Goal: Task Accomplishment & Management: Manage account settings

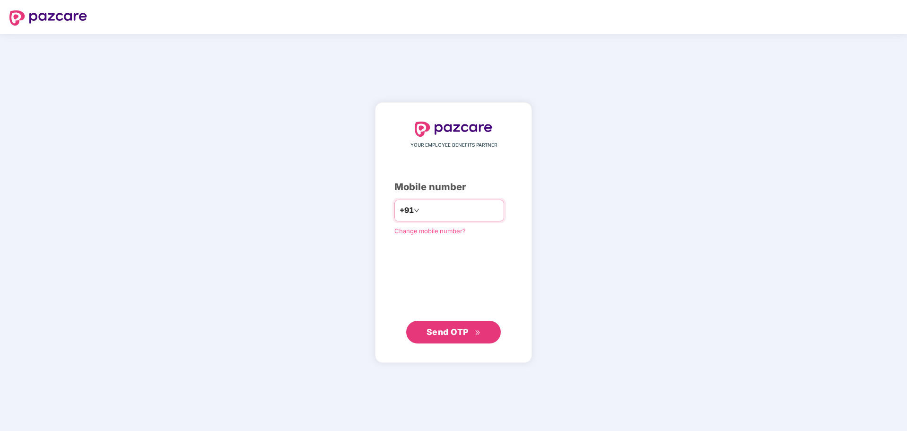
click at [460, 203] on input "number" at bounding box center [460, 210] width 78 height 15
type input "**********"
click at [458, 332] on span "Send OTP" at bounding box center [448, 331] width 42 height 10
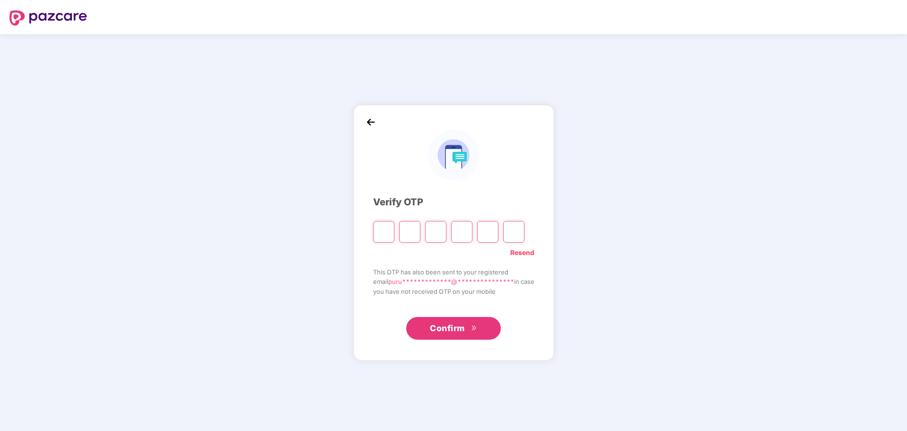
type input "*"
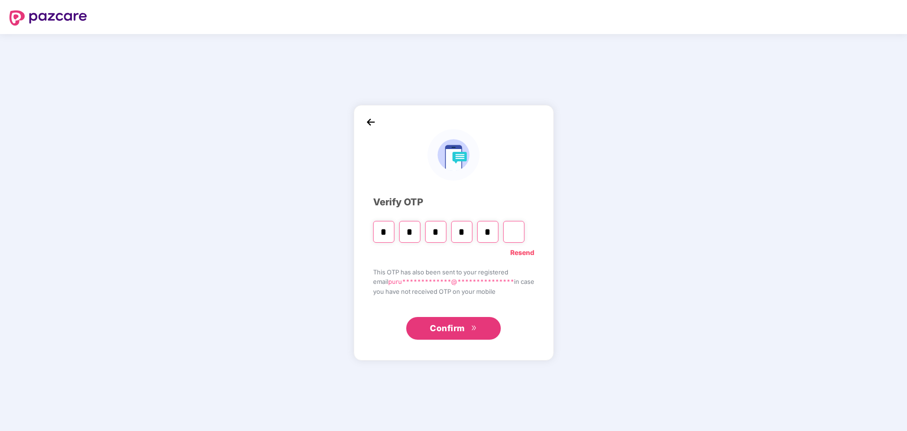
type input "*"
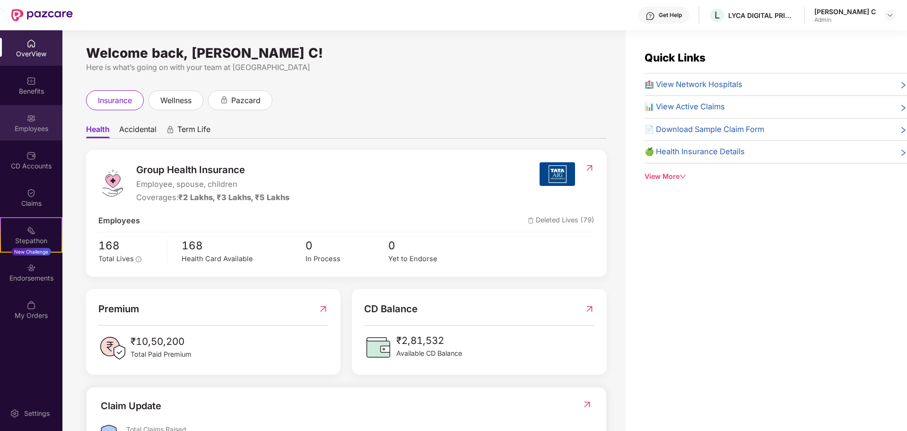
click at [35, 126] on div "Employees" at bounding box center [31, 128] width 62 height 9
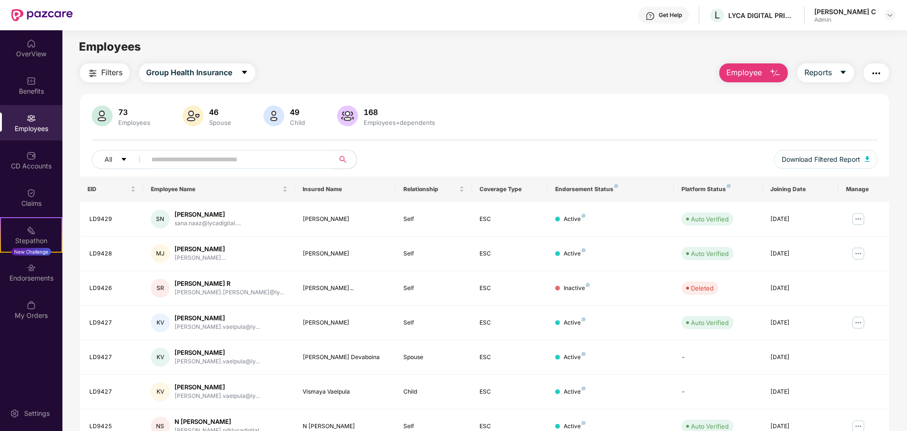
click at [765, 69] on button "Employee" at bounding box center [753, 72] width 69 height 19
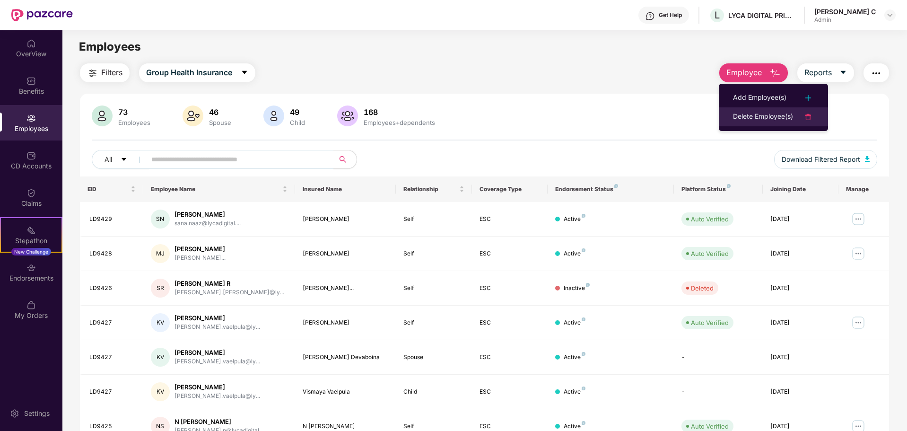
click at [761, 116] on div "Delete Employee(s)" at bounding box center [763, 116] width 60 height 11
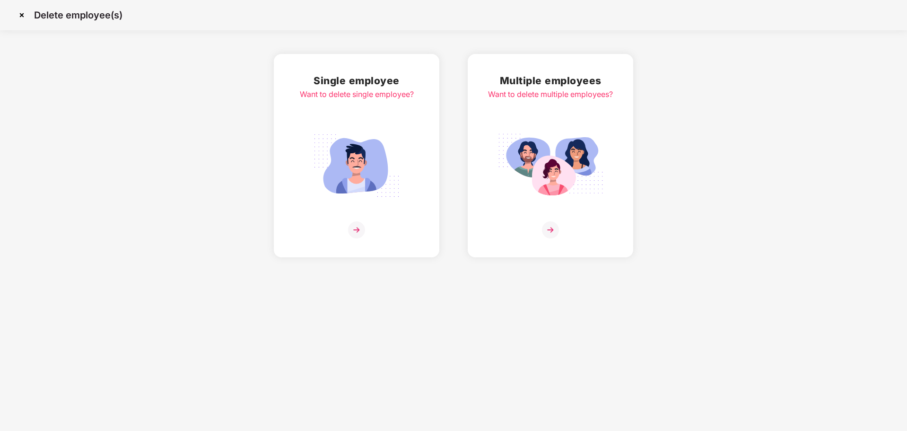
click at [353, 226] on img at bounding box center [356, 229] width 17 height 17
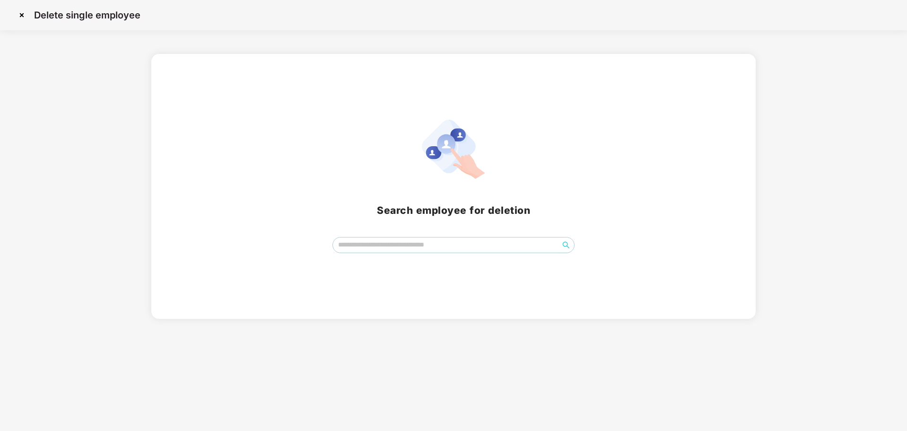
click at [399, 237] on div "Search employee for deletion" at bounding box center [454, 186] width 582 height 133
click at [409, 246] on input "search" at bounding box center [446, 244] width 226 height 14
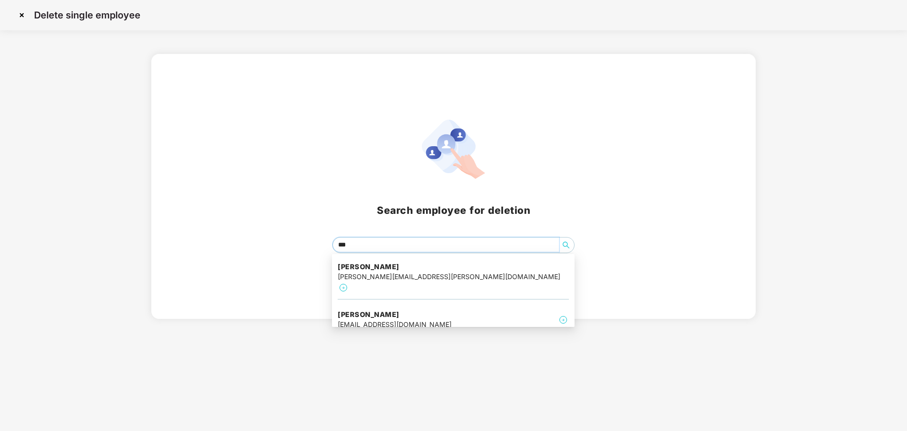
type input "****"
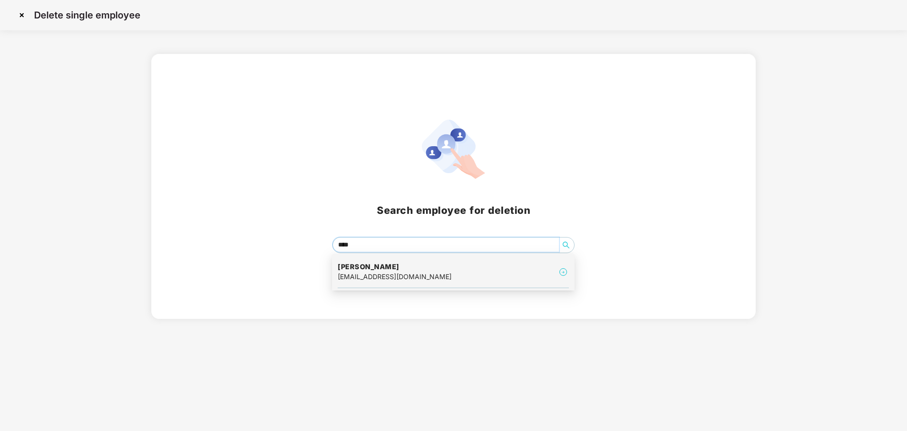
click at [536, 269] on div "Nitin Jain nitin.jain@lycadigital.com" at bounding box center [453, 272] width 231 height 32
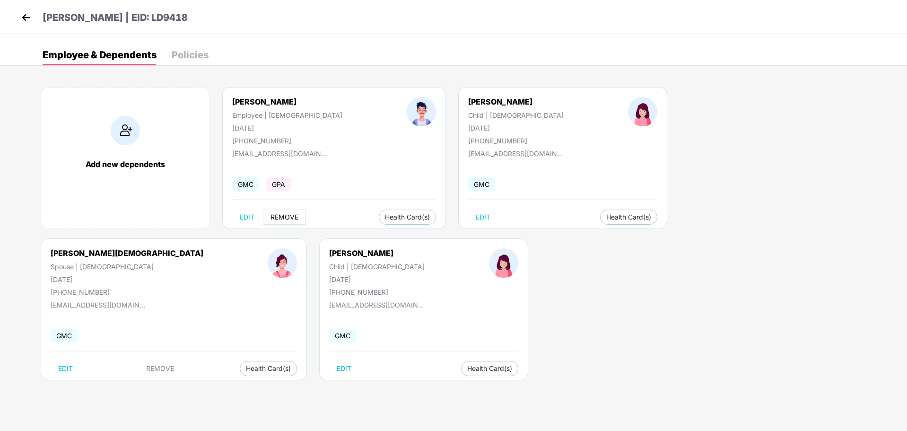
click at [289, 215] on span "REMOVE" at bounding box center [284, 217] width 28 height 8
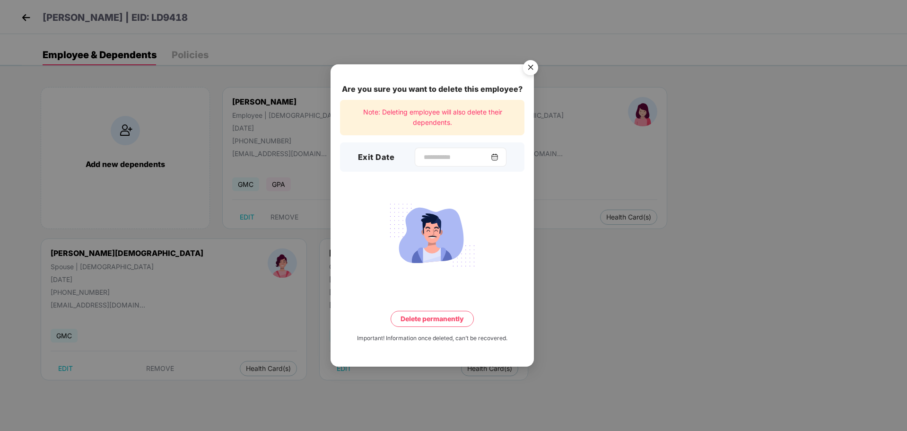
click at [498, 157] on img at bounding box center [495, 157] width 8 height 8
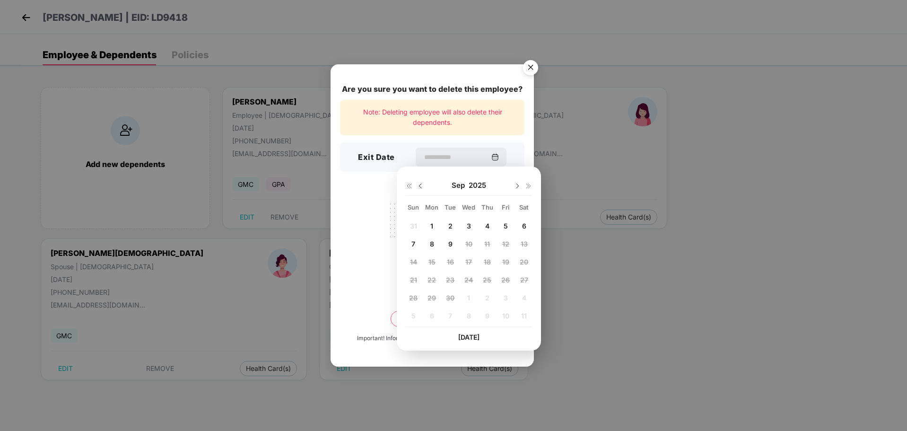
click at [447, 244] on div "9" at bounding box center [450, 243] width 14 height 14
type input "**********"
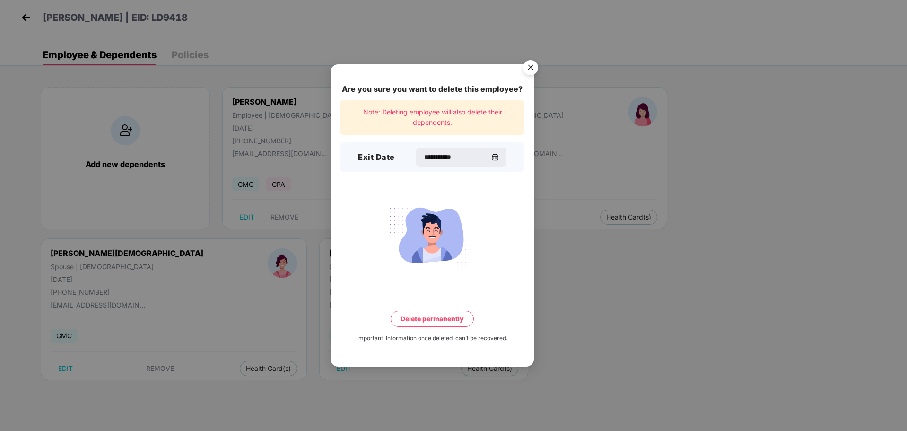
click at [409, 313] on button "Delete permanently" at bounding box center [432, 319] width 83 height 16
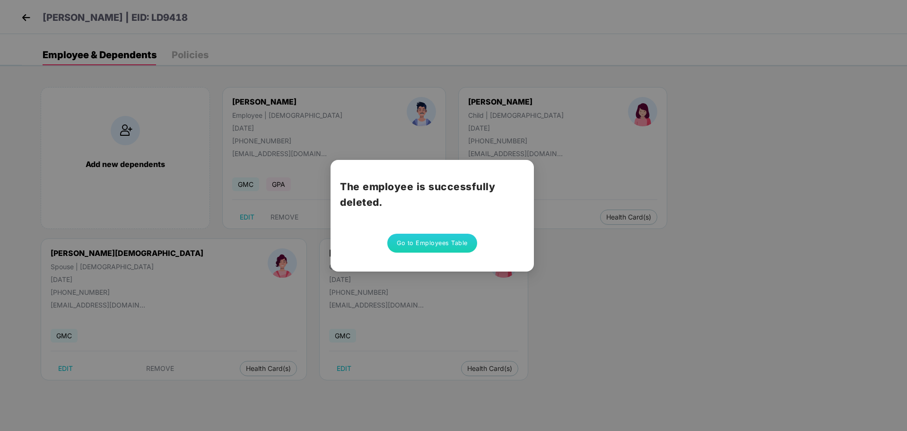
click at [433, 245] on button "Go to Employees Table" at bounding box center [432, 243] width 90 height 19
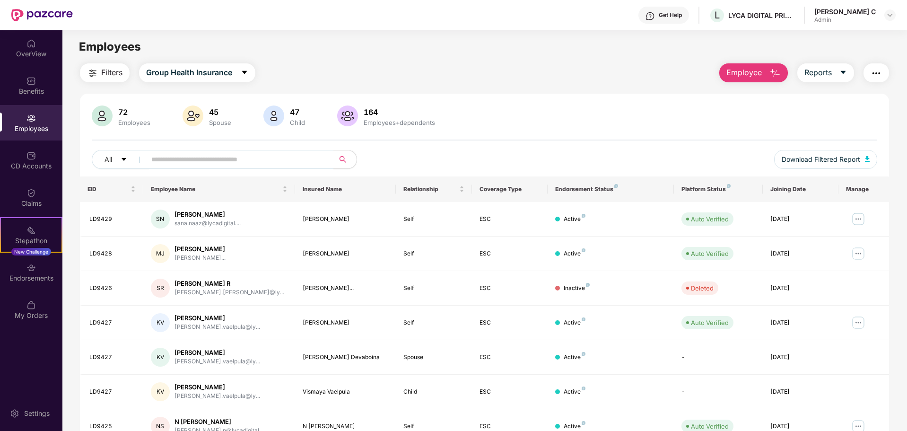
click at [740, 70] on span "Employee" at bounding box center [743, 73] width 35 height 12
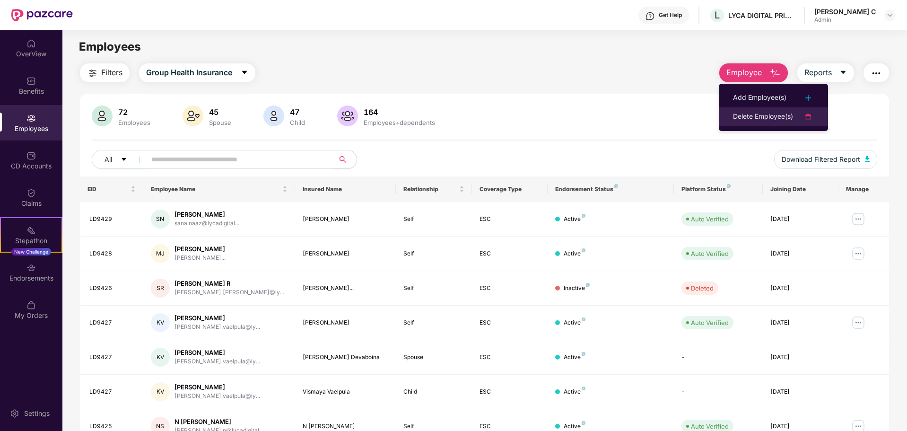
click at [763, 116] on div "Delete Employee(s)" at bounding box center [763, 116] width 60 height 11
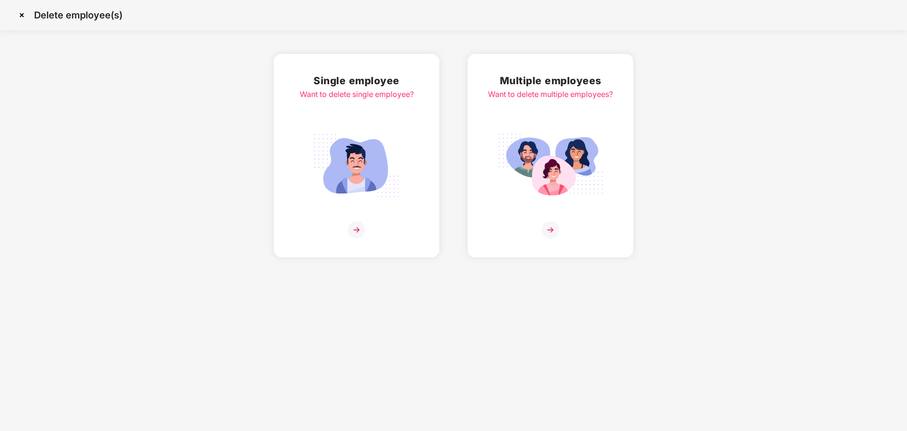
click at [357, 230] on img at bounding box center [356, 229] width 17 height 17
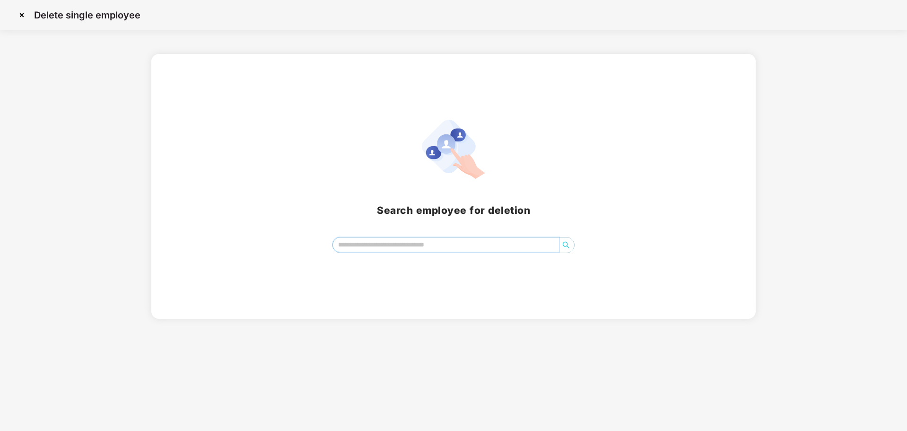
click at [393, 242] on input "search" at bounding box center [446, 244] width 226 height 14
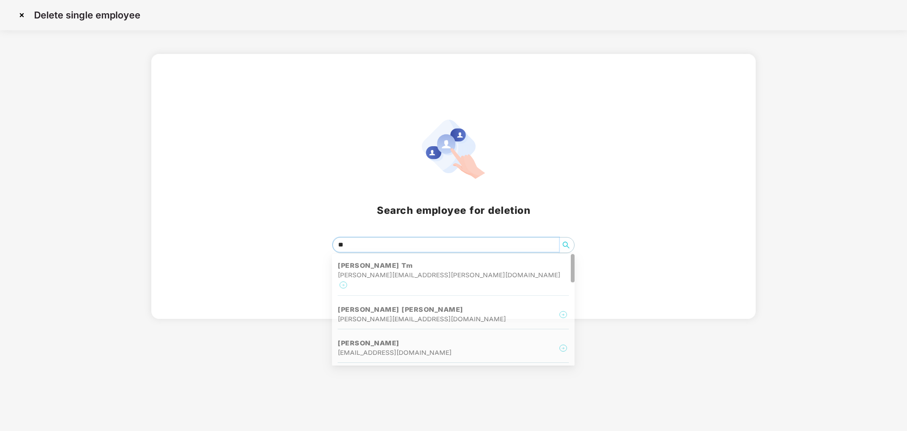
type input "***"
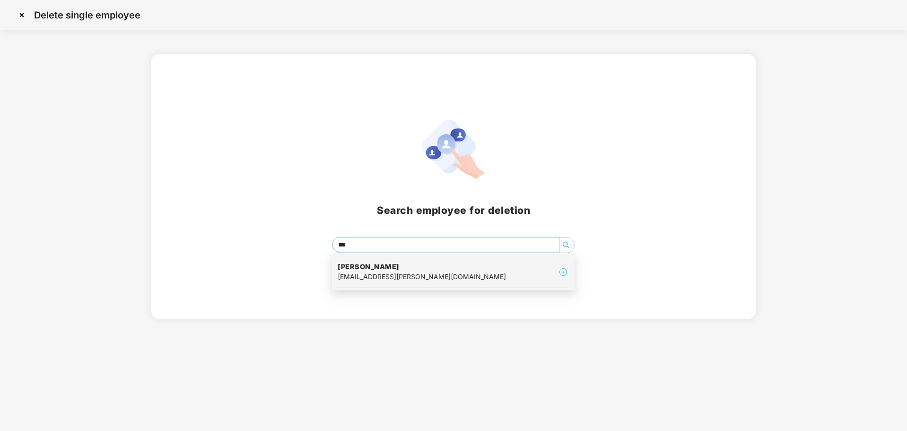
click at [412, 267] on h4 "Naina Jha" at bounding box center [422, 266] width 168 height 9
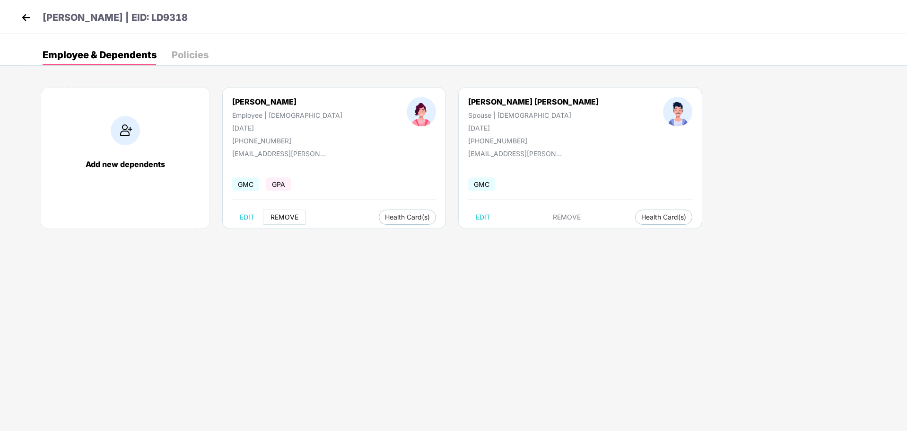
click at [287, 216] on span "REMOVE" at bounding box center [284, 217] width 28 height 8
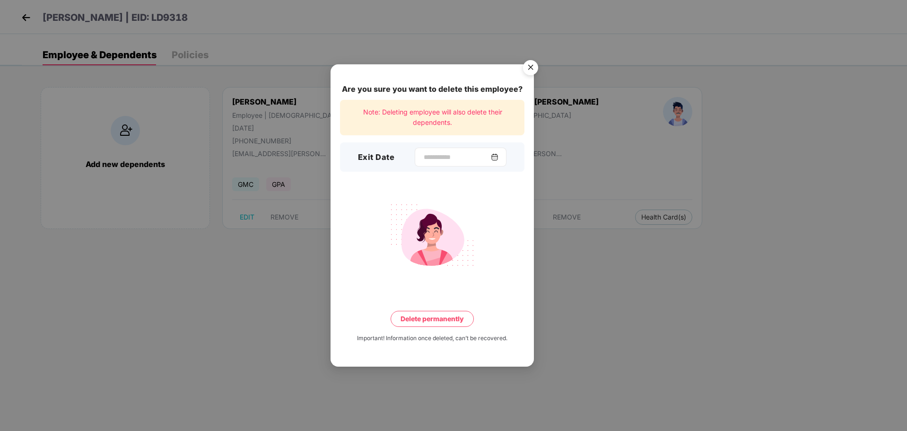
click at [498, 158] on img at bounding box center [495, 157] width 8 height 8
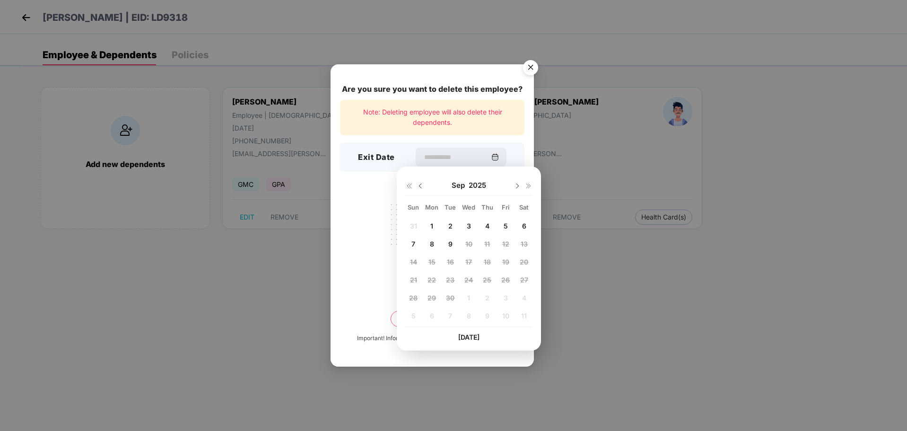
click at [446, 245] on div "9" at bounding box center [450, 243] width 14 height 14
type input "**********"
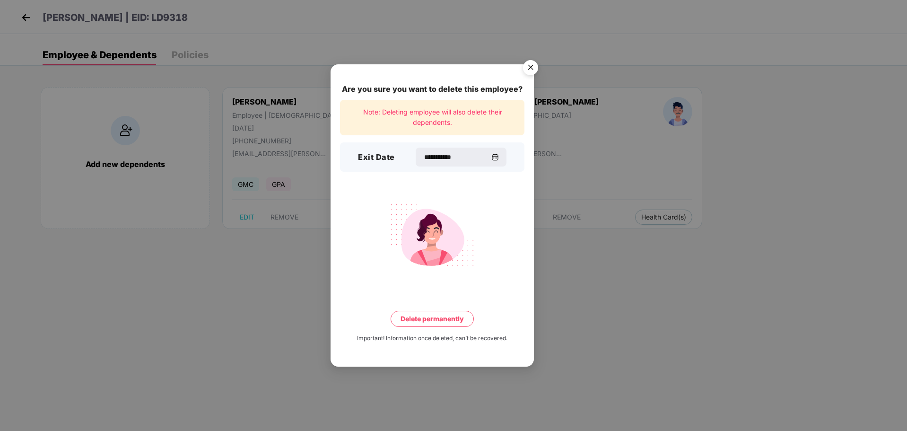
click at [444, 321] on button "Delete permanently" at bounding box center [432, 319] width 83 height 16
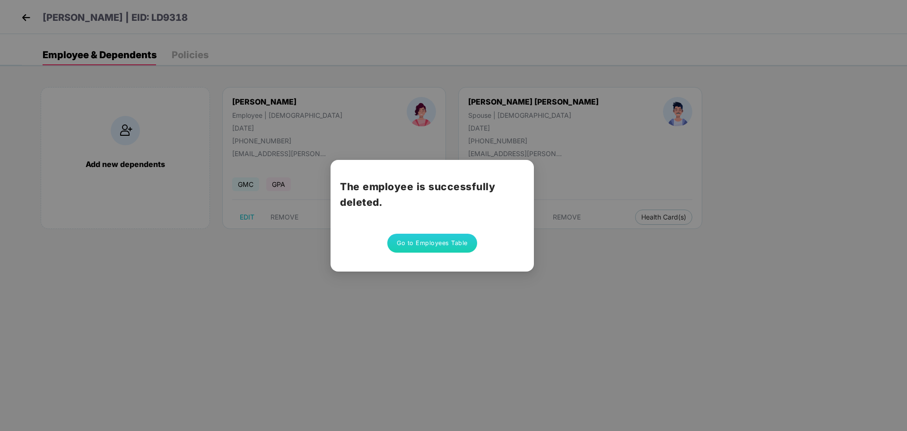
click at [411, 242] on button "Go to Employees Table" at bounding box center [432, 243] width 90 height 19
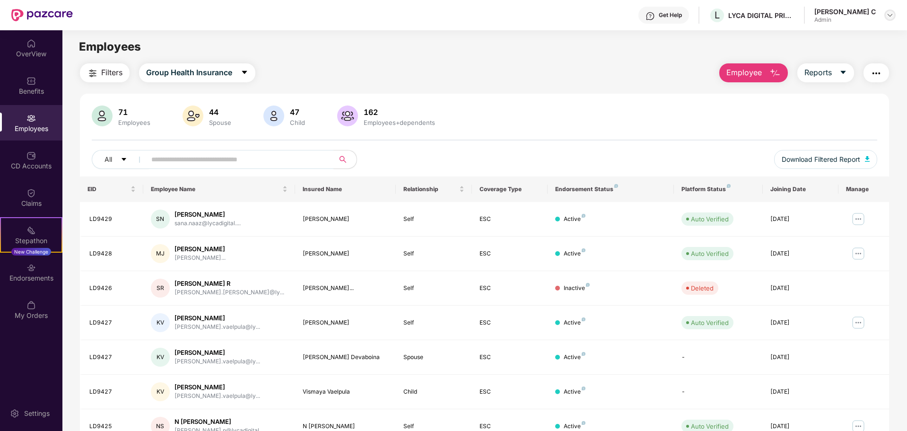
click at [888, 14] on img at bounding box center [890, 15] width 8 height 8
click at [523, 81] on div "Filters Group Health Insurance Employee Reports" at bounding box center [484, 72] width 809 height 19
click at [23, 39] on div "OverView" at bounding box center [31, 47] width 62 height 35
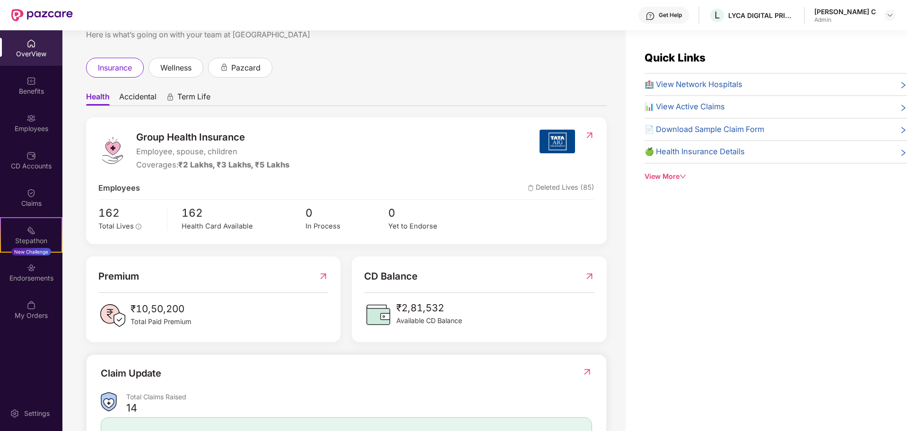
scroll to position [47, 0]
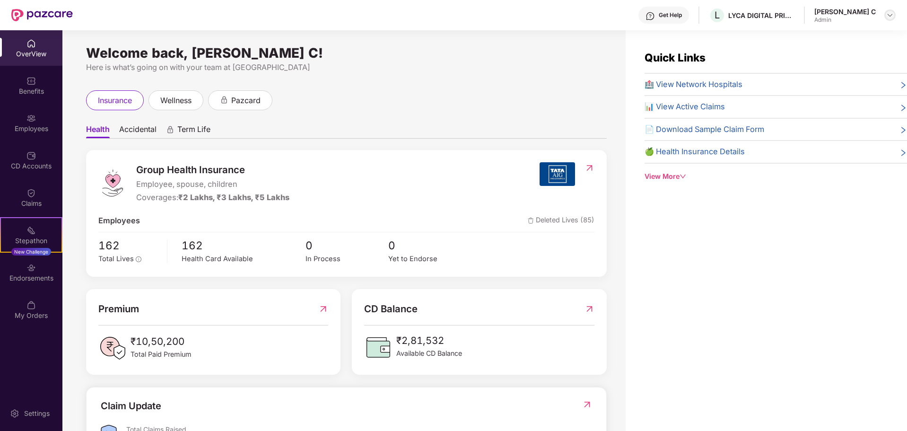
click at [890, 11] on img at bounding box center [890, 15] width 8 height 8
click at [793, 61] on div "Logout" at bounding box center [845, 56] width 123 height 18
